Goal: Task Accomplishment & Management: Use online tool/utility

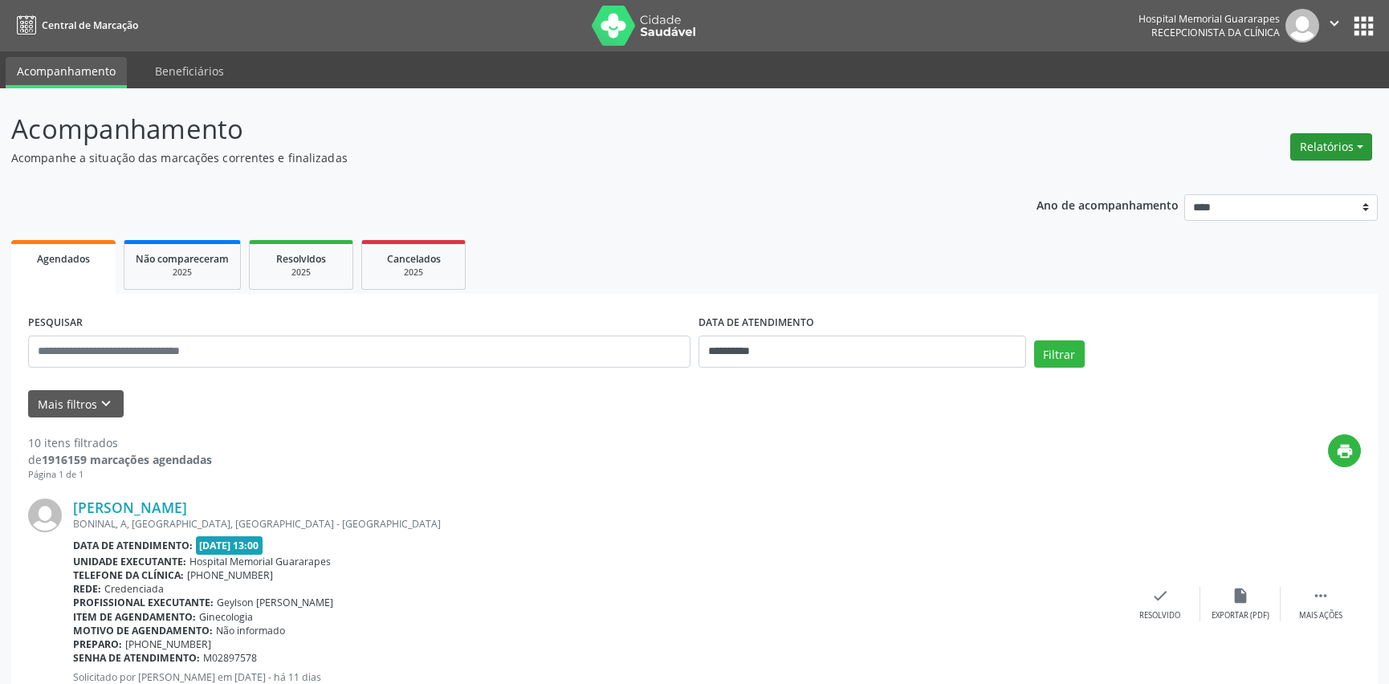
click at [1320, 145] on button "Relatórios" at bounding box center [1331, 146] width 82 height 27
click at [1282, 181] on link "Agendamentos" at bounding box center [1285, 180] width 173 height 22
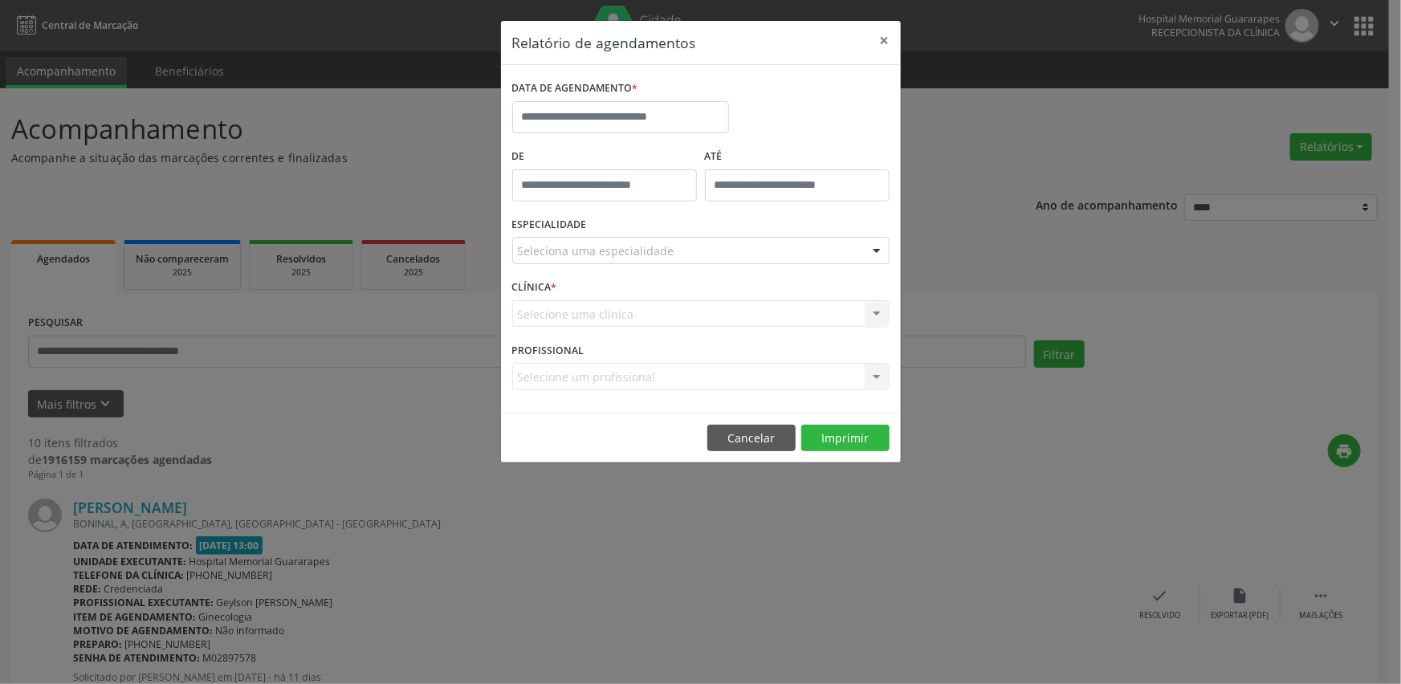
type input "*****"
click at [756, 184] on input "*****" at bounding box center [797, 185] width 185 height 32
click at [753, 428] on button "Cancelar" at bounding box center [751, 438] width 88 height 27
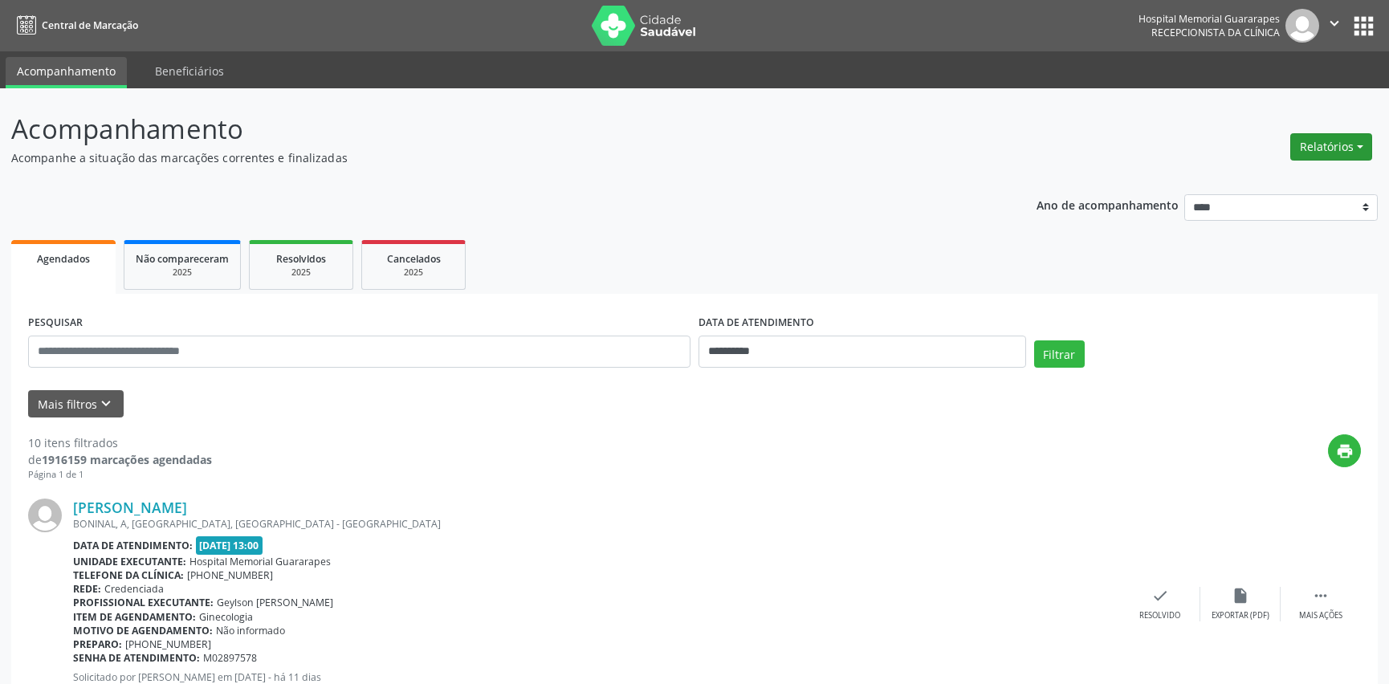
click at [1300, 145] on button "Relatórios" at bounding box center [1331, 146] width 82 height 27
click at [1325, 184] on link "Agendamentos" at bounding box center [1285, 180] width 173 height 22
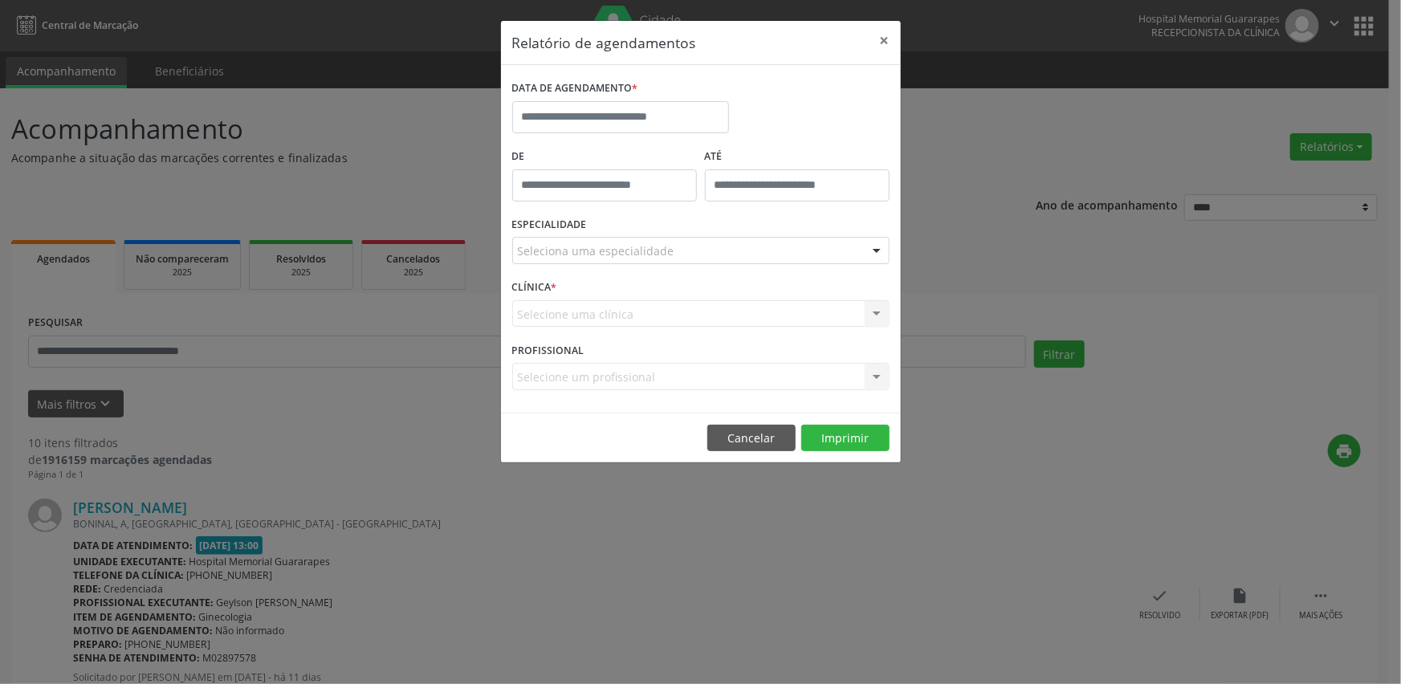
type input "*****"
click at [607, 193] on input "*****" at bounding box center [604, 185] width 185 height 32
click at [890, 40] on button "×" at bounding box center [885, 40] width 32 height 39
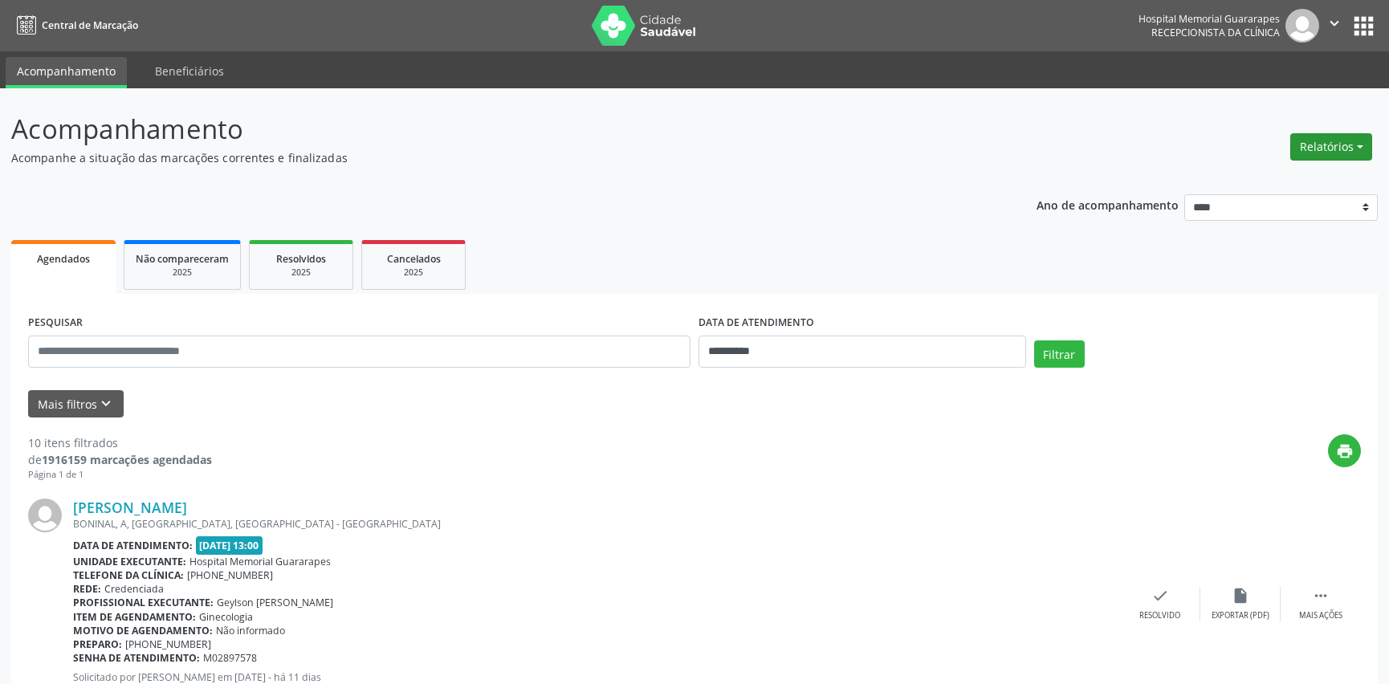
click at [1318, 144] on button "Relatórios" at bounding box center [1331, 146] width 82 height 27
click at [1303, 173] on link "Agendamentos" at bounding box center [1285, 180] width 173 height 22
select select "*"
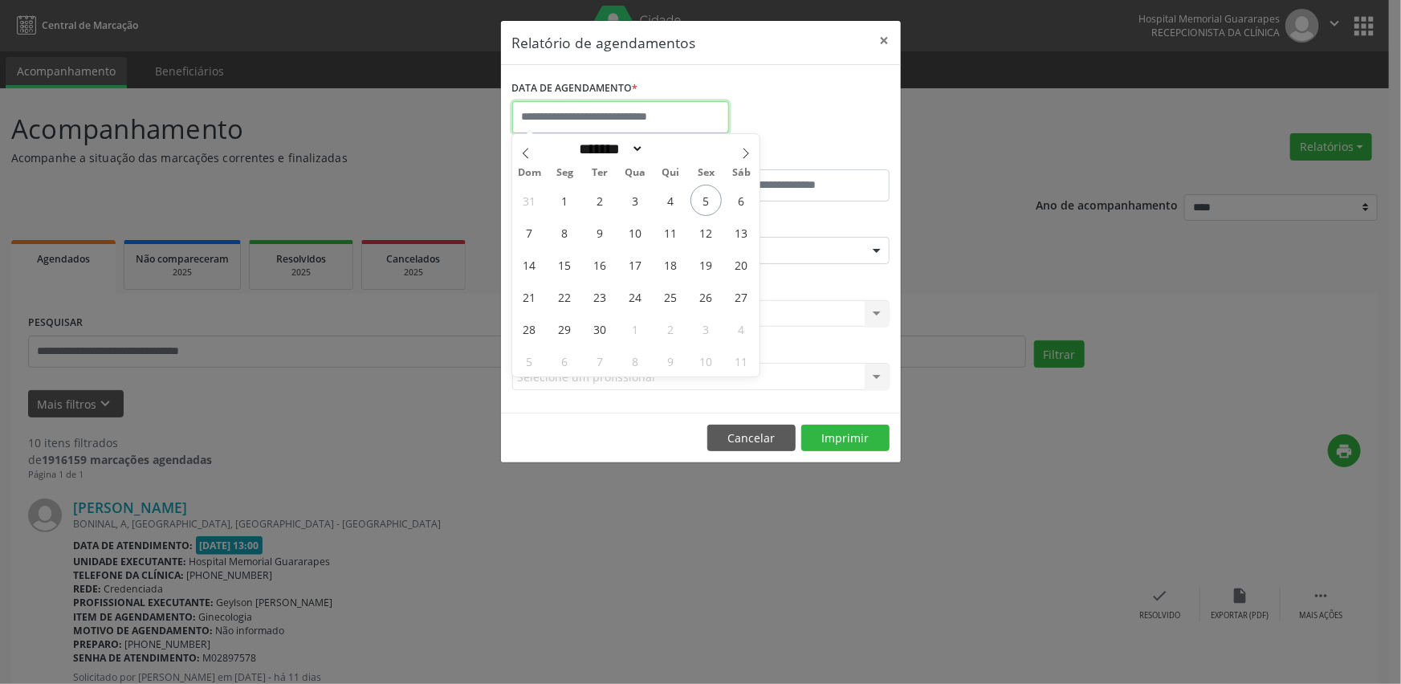
click at [659, 114] on input "text" at bounding box center [620, 117] width 217 height 32
click at [566, 226] on span "8" at bounding box center [564, 232] width 31 height 31
type input "**********"
click at [567, 227] on span "8" at bounding box center [564, 232] width 31 height 31
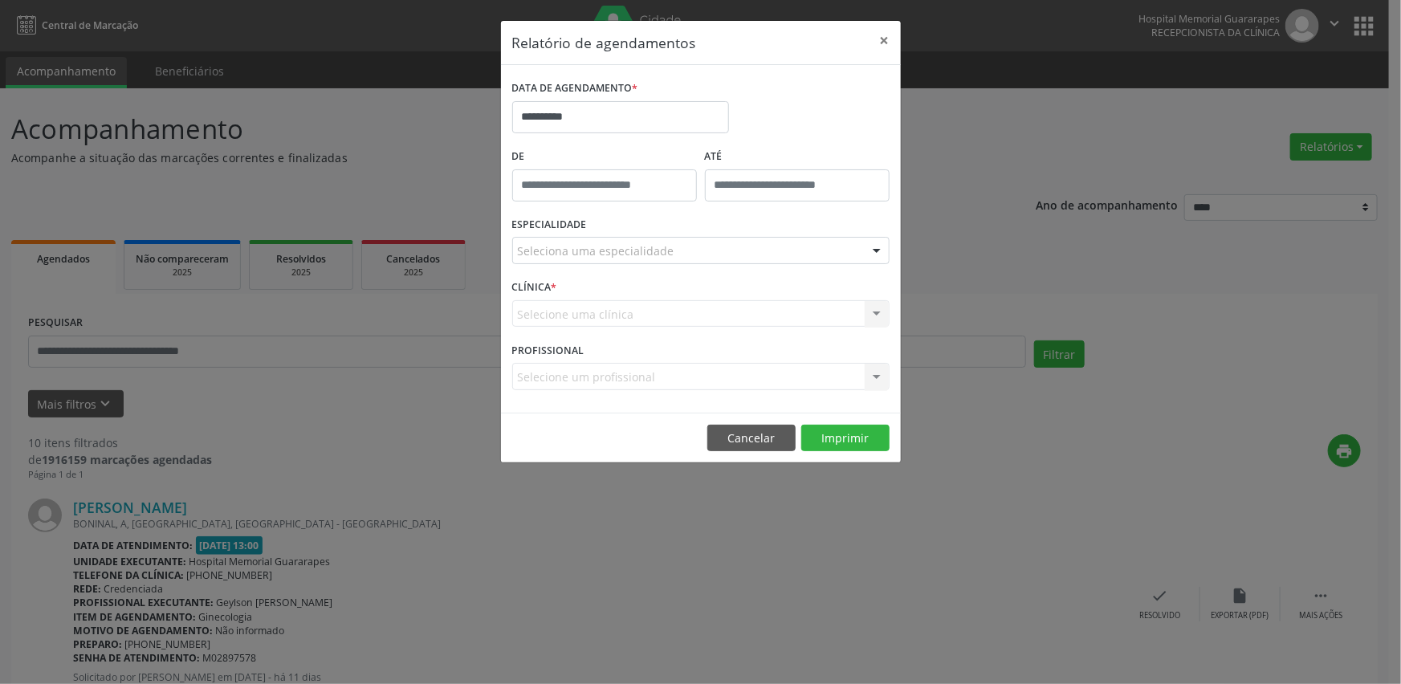
click at [811, 250] on div "Seleciona uma especialidade" at bounding box center [700, 250] width 377 height 27
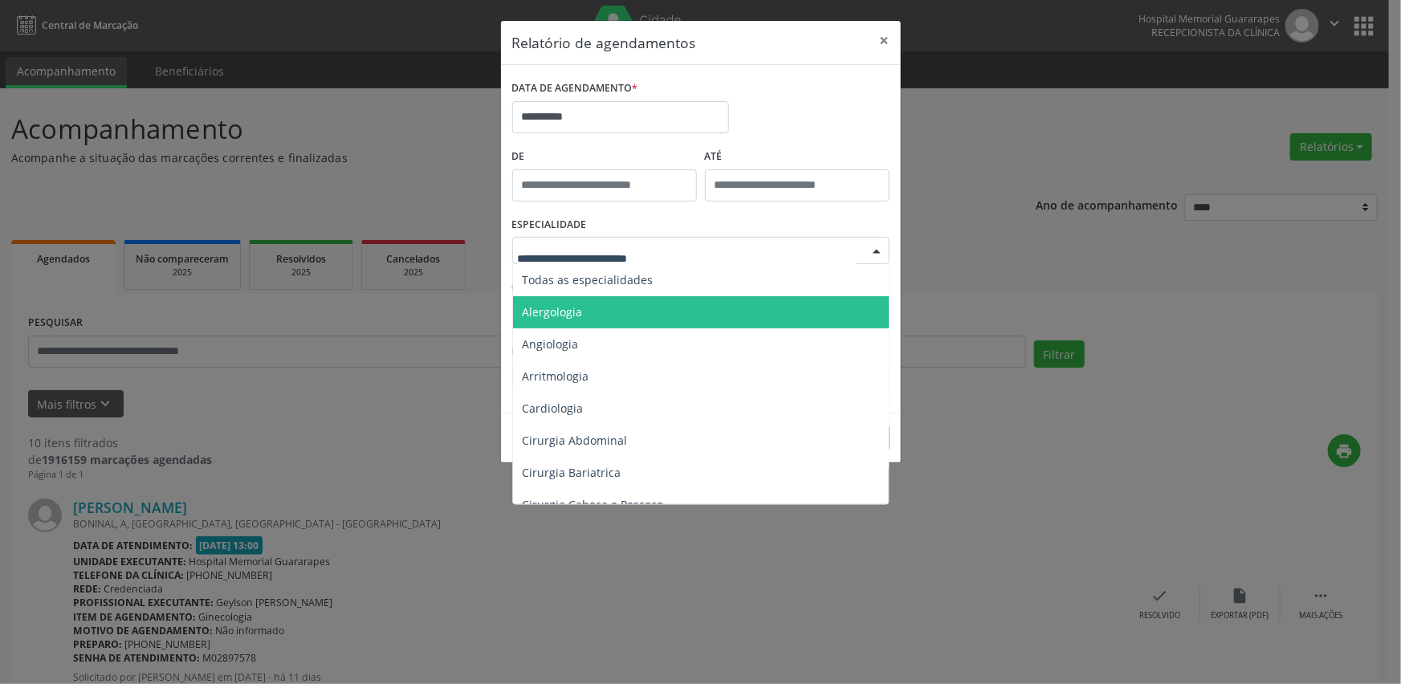
click at [759, 296] on span "Alergologia" at bounding box center [702, 312] width 378 height 32
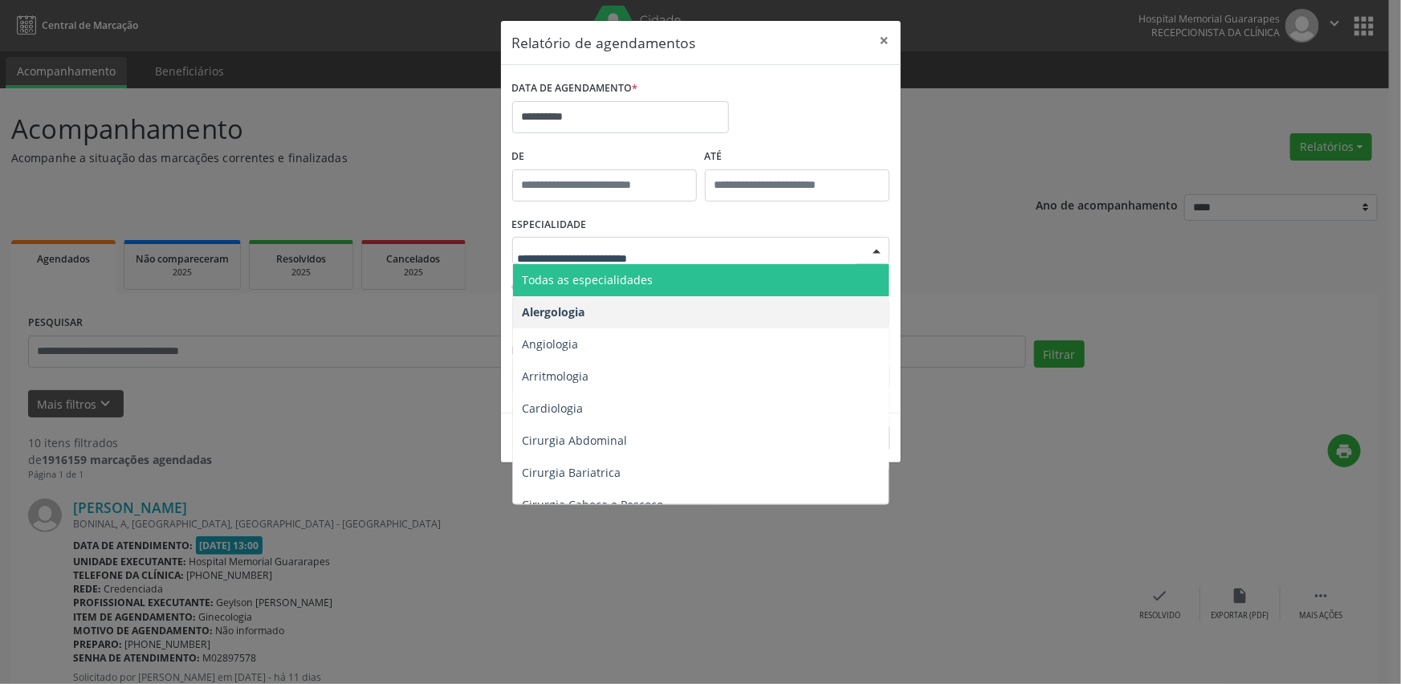
click at [746, 258] on div at bounding box center [700, 250] width 377 height 27
click at [741, 276] on span "Todas as especialidades" at bounding box center [702, 280] width 378 height 32
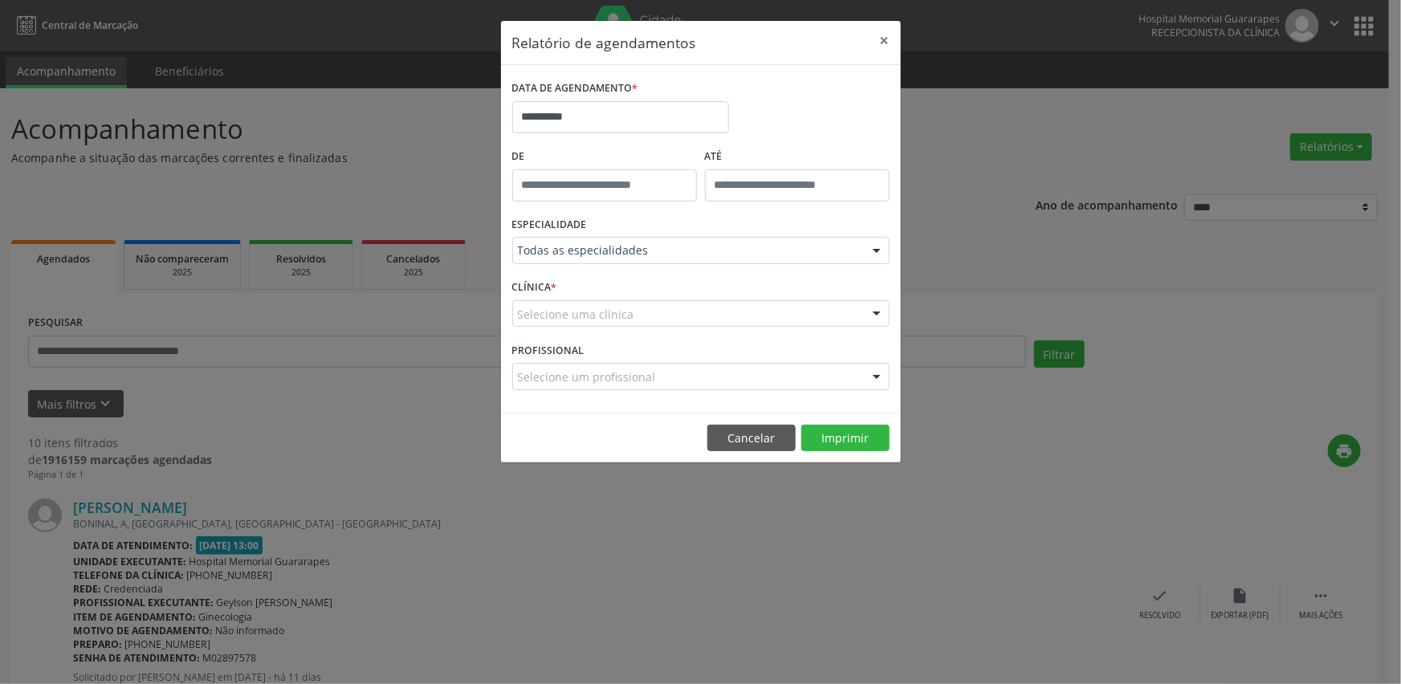
click at [753, 310] on div "Selecione uma clínica" at bounding box center [700, 313] width 377 height 27
click at [727, 278] on div "CLÍNICA * Nenhum resultado encontrado para: " " Não há nenhuma opção para ser e…" at bounding box center [700, 306] width 385 height 63
click at [726, 363] on div "Selecione um profissional" at bounding box center [700, 376] width 377 height 27
click at [722, 360] on div "PROFISSIONAL Nenhum resultado encontrado para: " " Não há nenhuma opção para se…" at bounding box center [700, 369] width 385 height 63
click at [873, 433] on button "Imprimir" at bounding box center [845, 438] width 88 height 27
